Goal: Information Seeking & Learning: Learn about a topic

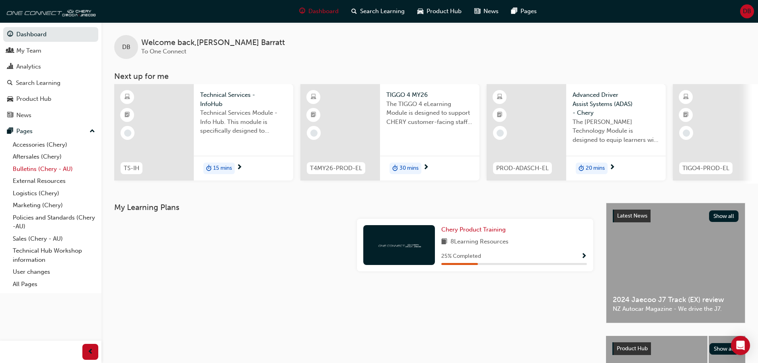
click at [24, 170] on link "Bulletins (Chery - AU)" at bounding box center [54, 169] width 89 height 12
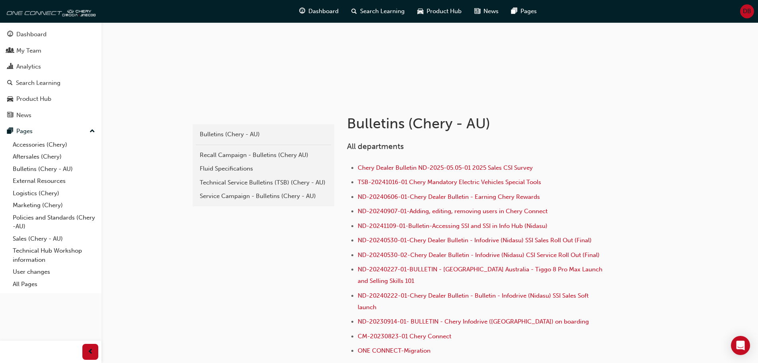
scroll to position [80, 0]
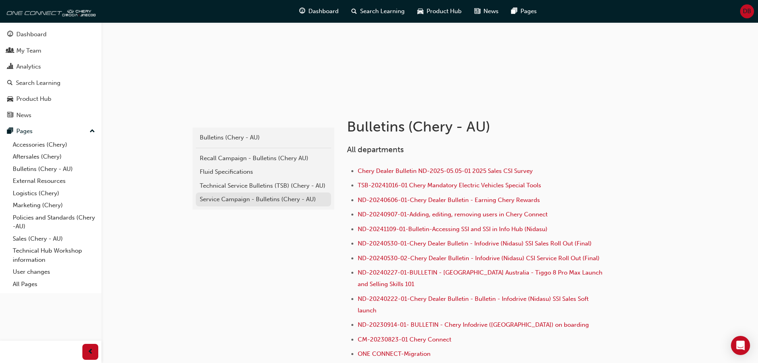
click at [237, 198] on div "Service Campaign - Bulletins (Chery - AU)" at bounding box center [263, 199] width 127 height 9
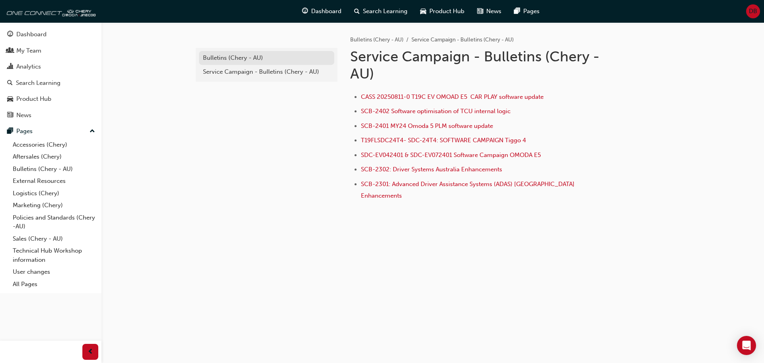
click at [227, 60] on div "Bulletins (Chery - AU)" at bounding box center [266, 57] width 127 height 9
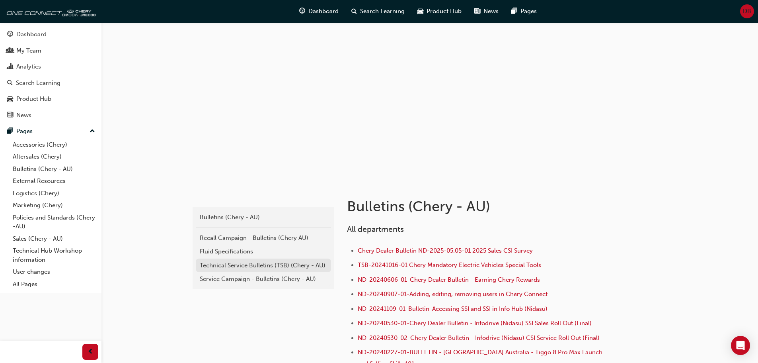
click at [250, 265] on div "Technical Service Bulletins (TSB) (Chery - AU)" at bounding box center [263, 265] width 127 height 9
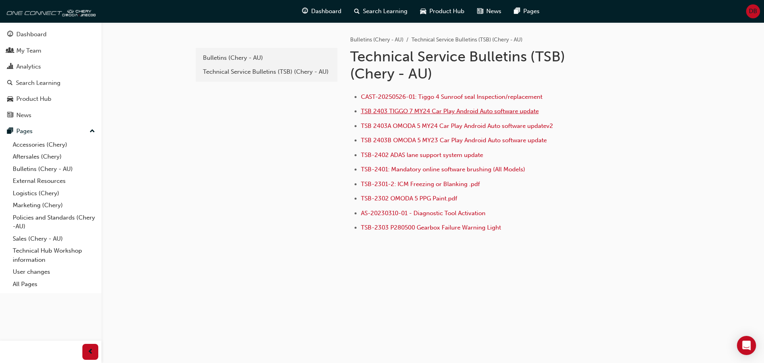
click at [441, 112] on span "TSB 2403 TIGGO 7 MY24 Car Play Android Auto software update" at bounding box center [450, 110] width 178 height 7
